Goal: Information Seeking & Learning: Learn about a topic

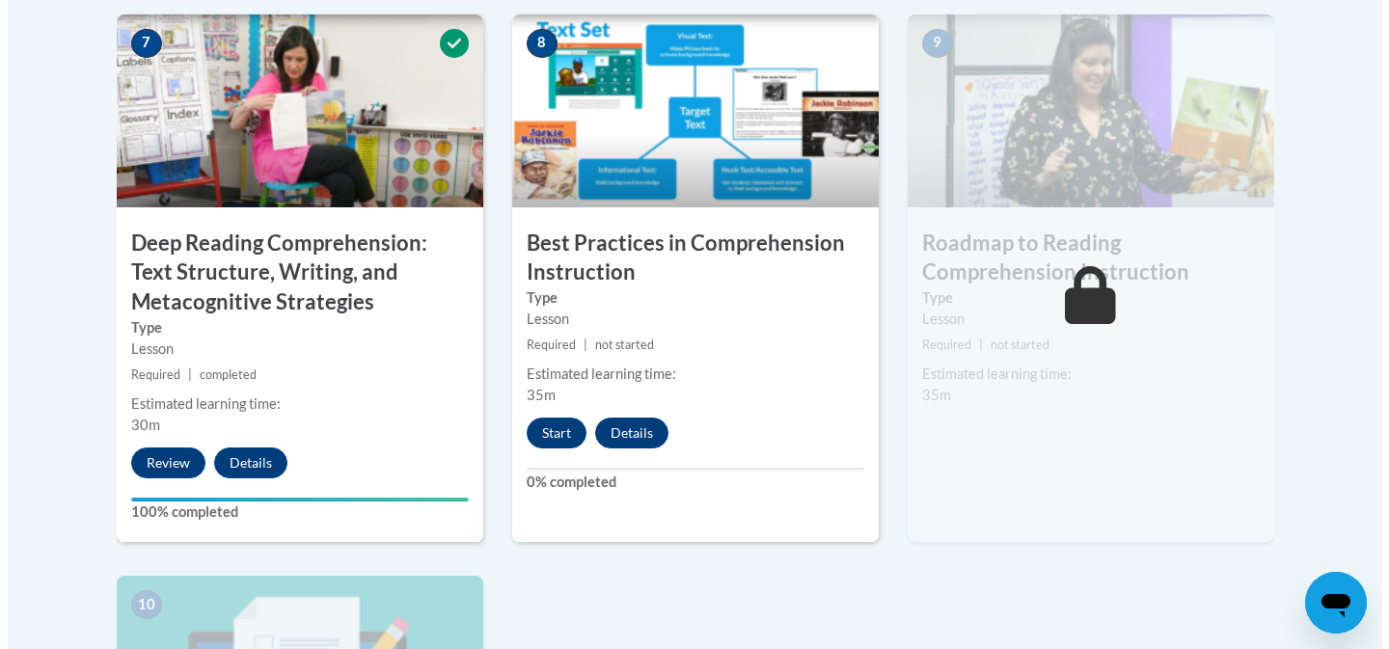
scroll to position [1701, 0]
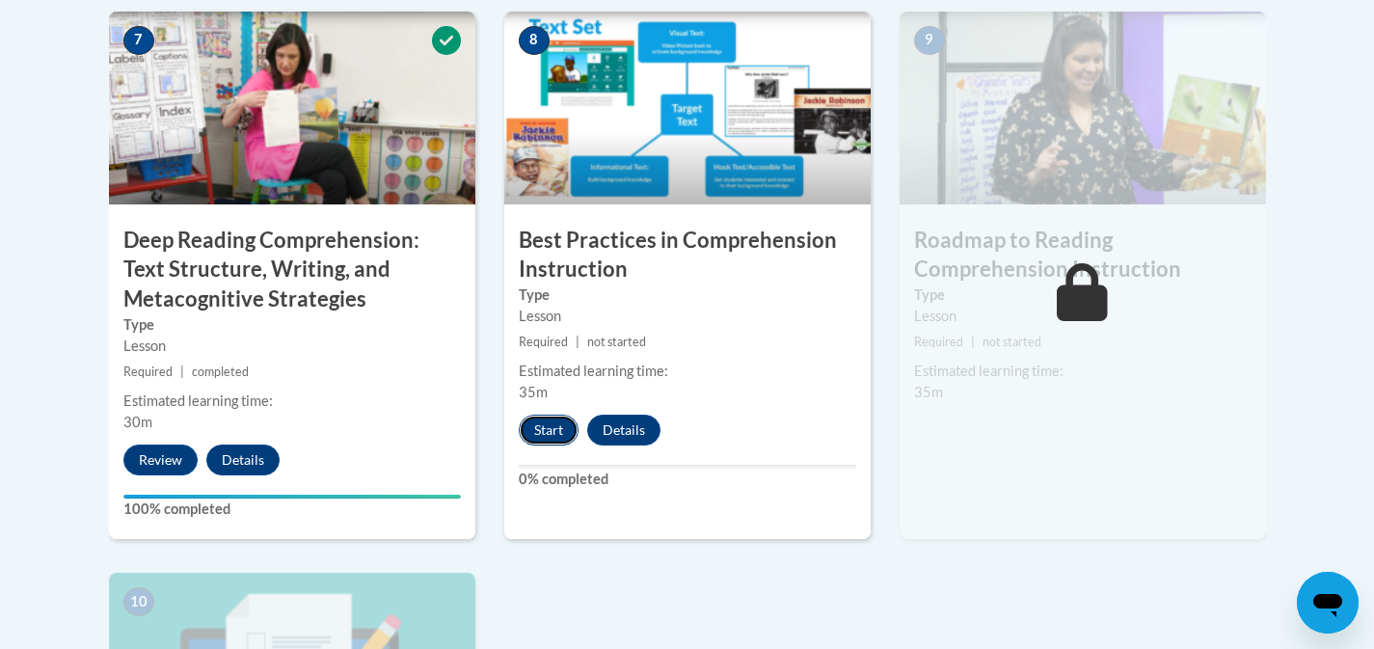
click at [547, 416] on button "Start" at bounding box center [549, 430] width 60 height 31
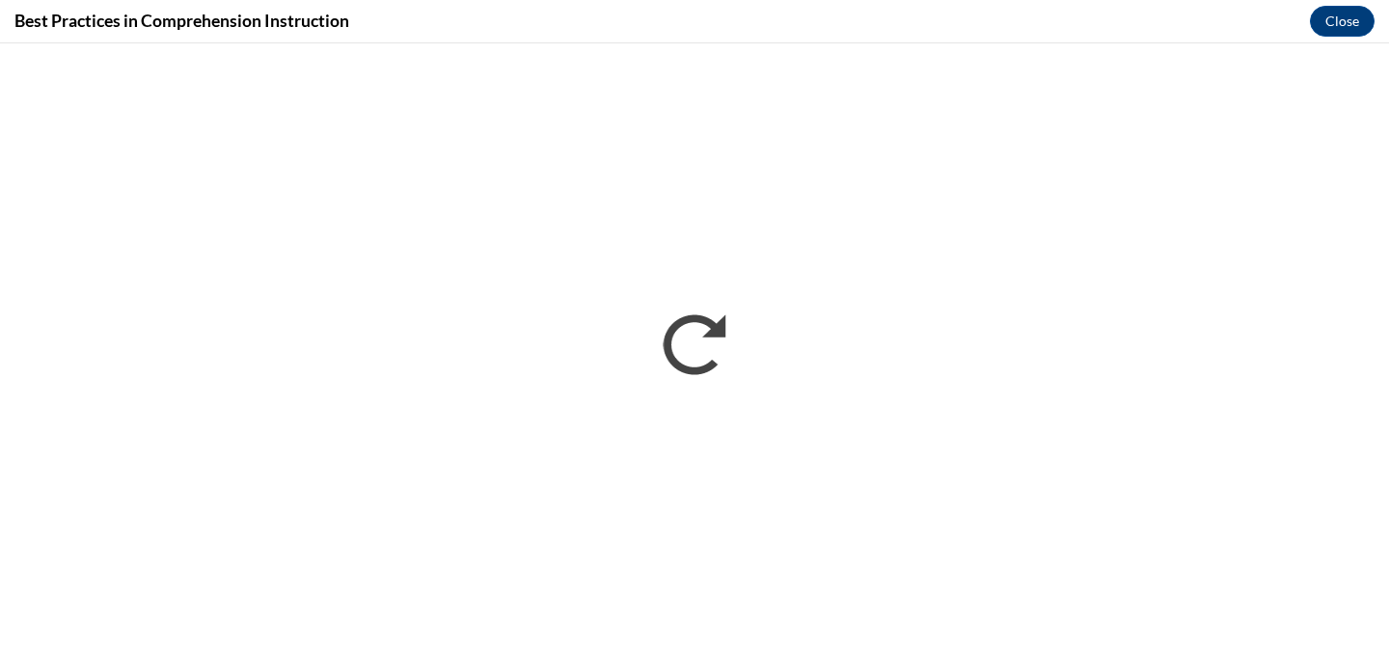
scroll to position [0, 0]
